Goal: Task Accomplishment & Management: Manage account settings

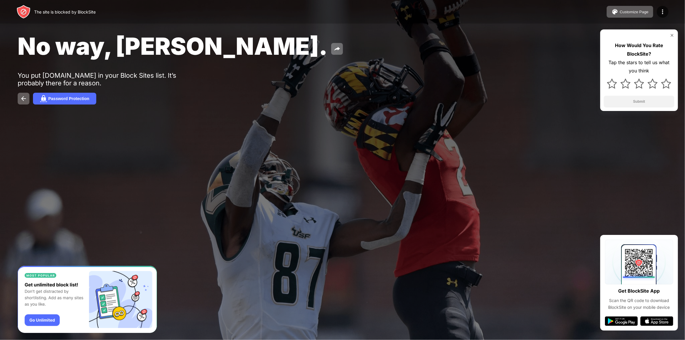
drag, startPoint x: 44, startPoint y: 74, endPoint x: 66, endPoint y: 56, distance: 28.4
click at [47, 75] on div "You put [DOMAIN_NAME] in your Block Sites list. It’s probably there for a reaso…" at bounding box center [109, 78] width 182 height 15
drag, startPoint x: 43, startPoint y: 75, endPoint x: 54, endPoint y: 76, distance: 11.2
click at [59, 76] on div "You put [DOMAIN_NAME] in your Block Sites list. It’s probably there for a reaso…" at bounding box center [109, 78] width 182 height 15
drag, startPoint x: 43, startPoint y: 74, endPoint x: 52, endPoint y: 75, distance: 8.9
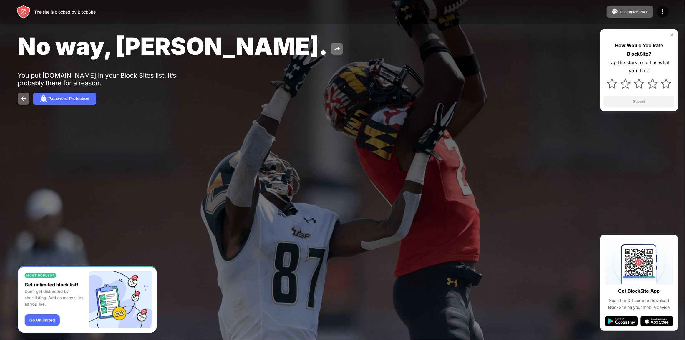
click at [52, 75] on div "You put [DOMAIN_NAME] in your Block Sites list. It’s probably there for a reaso…" at bounding box center [109, 78] width 182 height 15
